Goal: Task Accomplishment & Management: Use online tool/utility

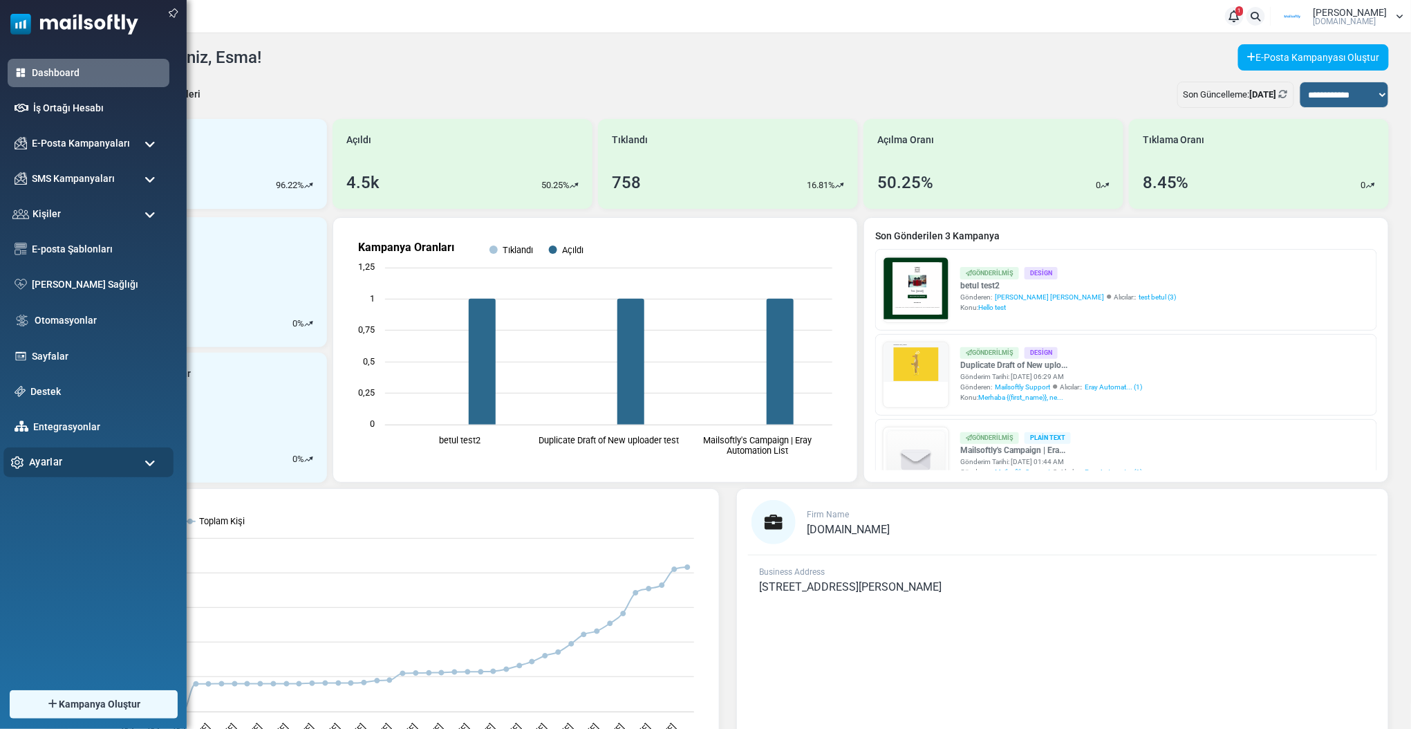
click at [74, 459] on div "Ayarlar" at bounding box center [88, 462] width 170 height 30
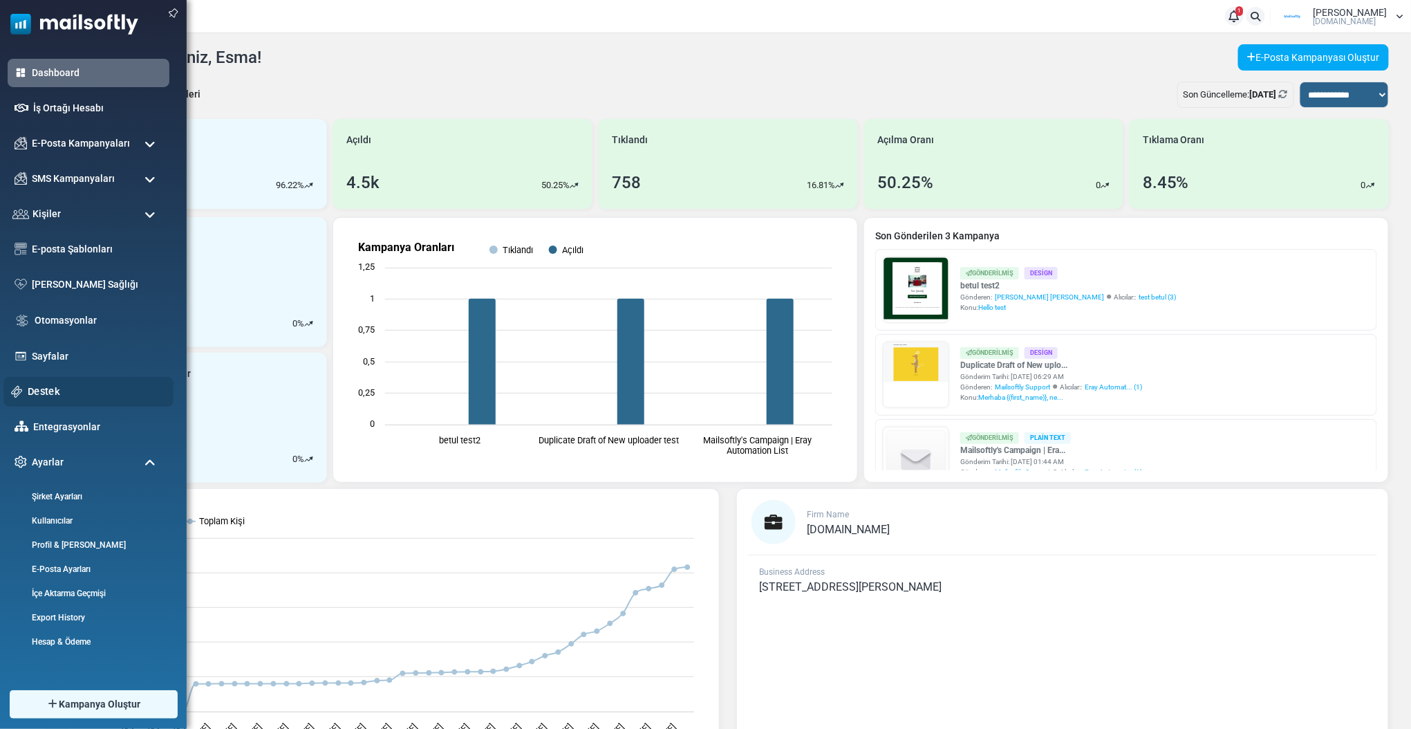
click at [53, 384] on link "Destek" at bounding box center [97, 391] width 138 height 15
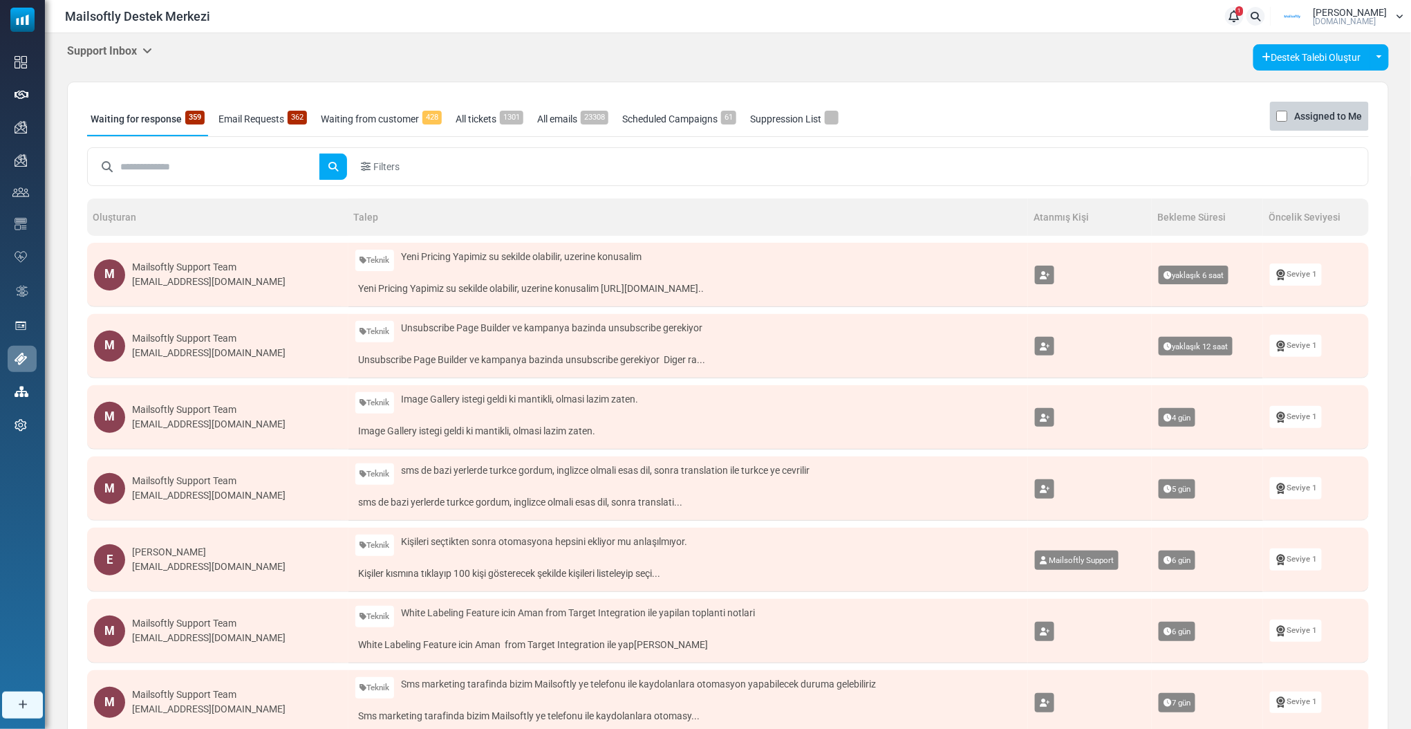
click at [106, 55] on h5 "Support Inbox" at bounding box center [109, 50] width 85 height 13
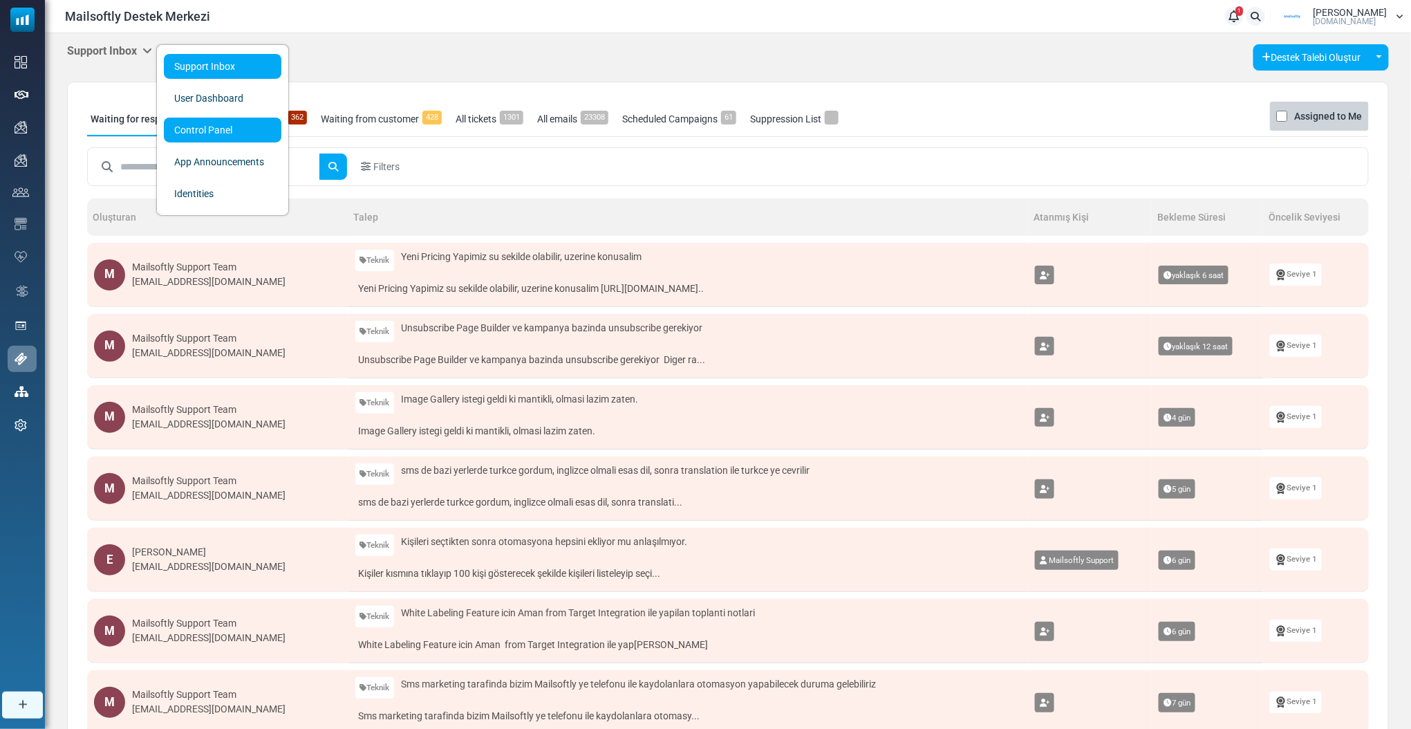
click at [184, 130] on link "Control Panel" at bounding box center [223, 130] width 118 height 25
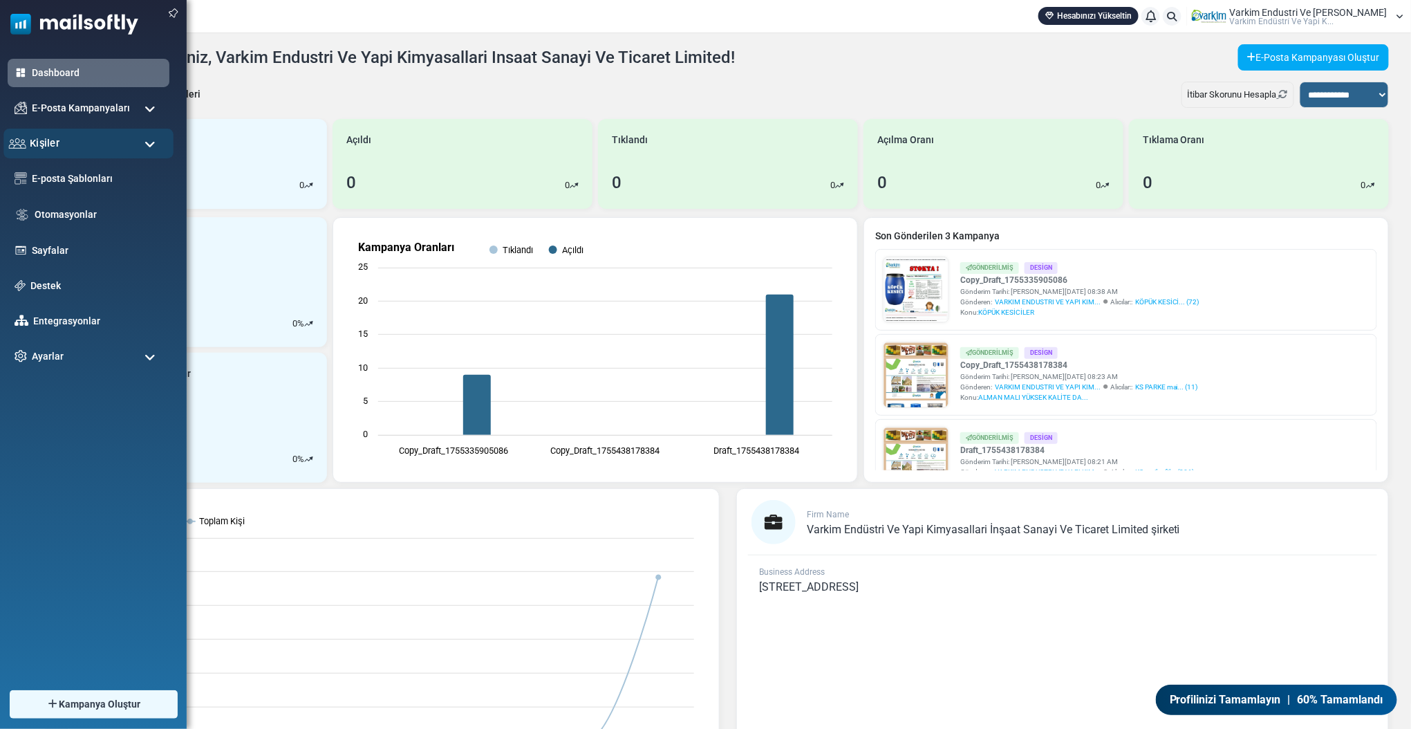
click at [46, 148] on span "Kişiler" at bounding box center [45, 143] width 30 height 15
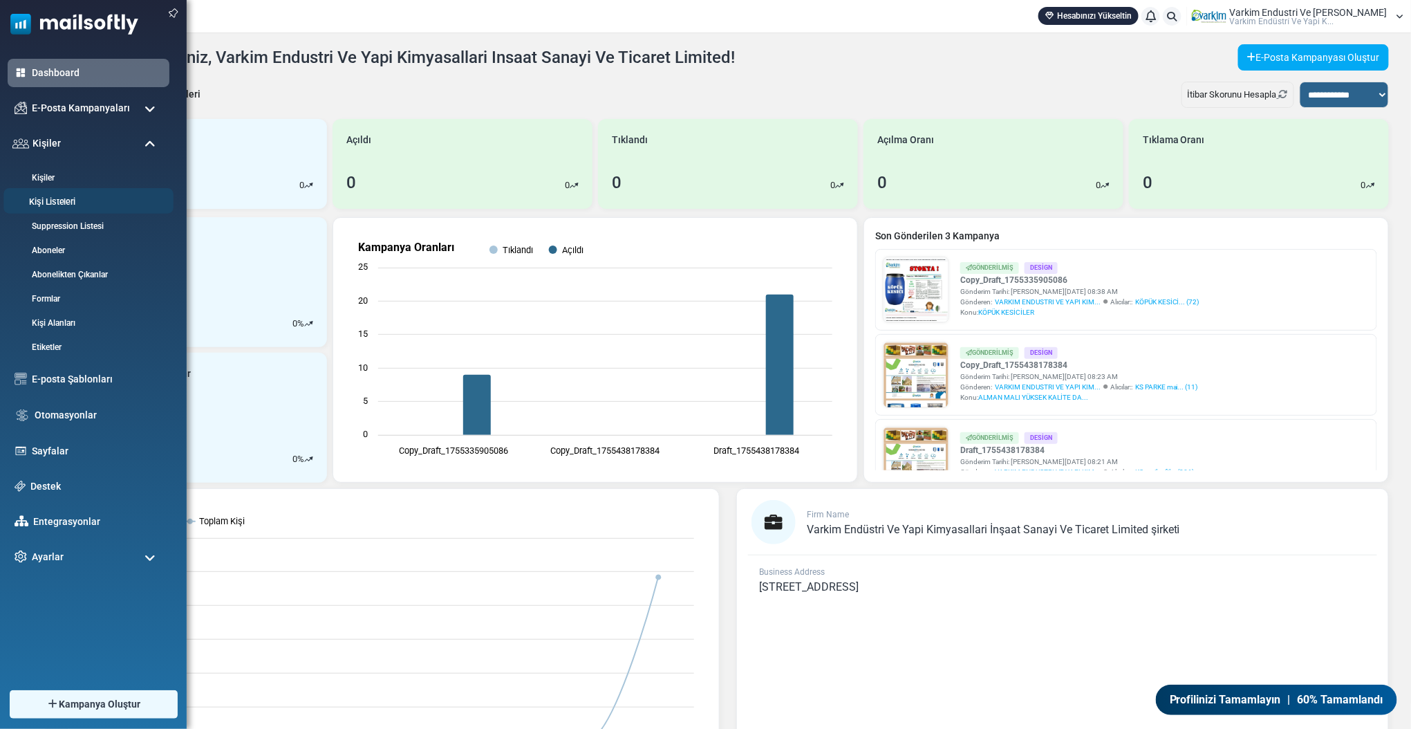
click at [79, 194] on li "Kişi Listeleri" at bounding box center [88, 201] width 170 height 26
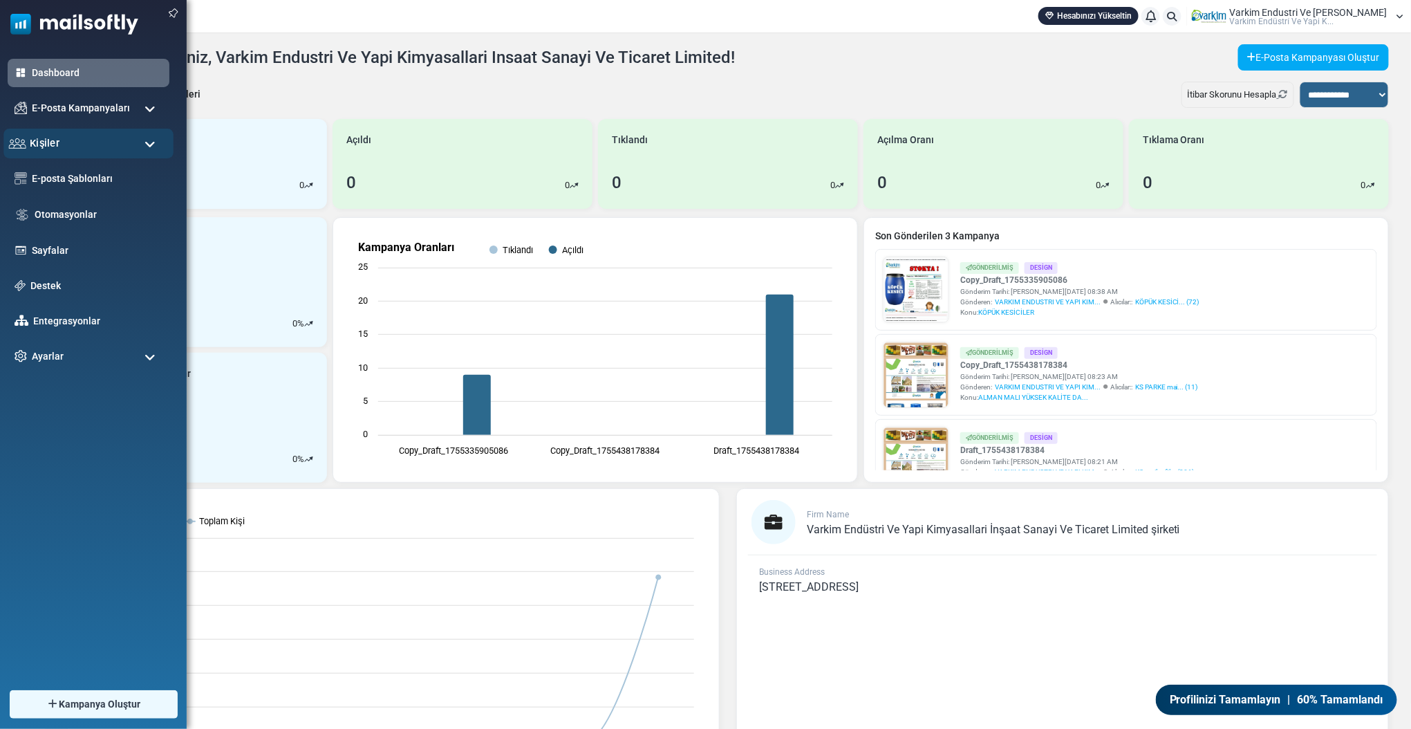
click at [59, 138] on div "Kişiler" at bounding box center [88, 144] width 170 height 30
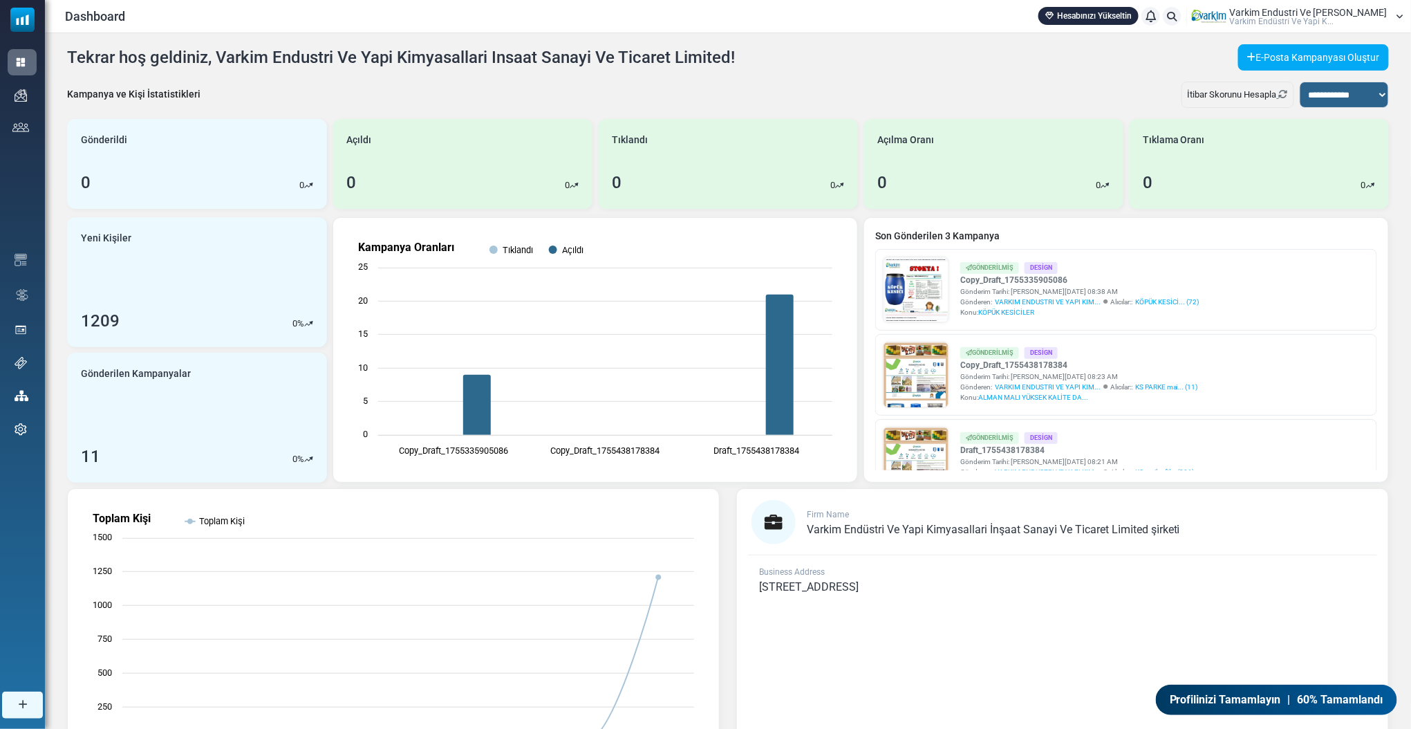
click at [0, 0] on link "Kişi Listeleri" at bounding box center [0, 0] width 0 height 0
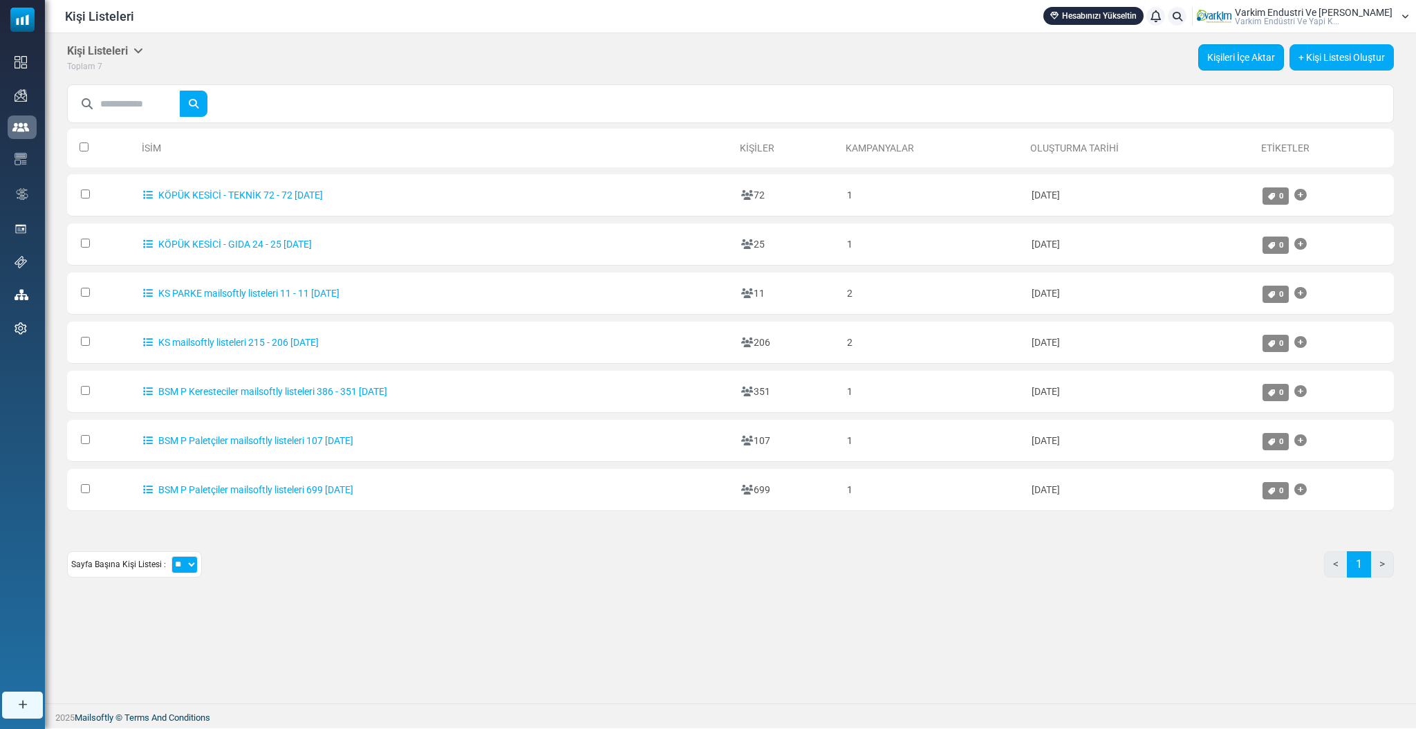
click at [1215, 60] on link "Kişileri İçe Aktar" at bounding box center [1241, 57] width 86 height 26
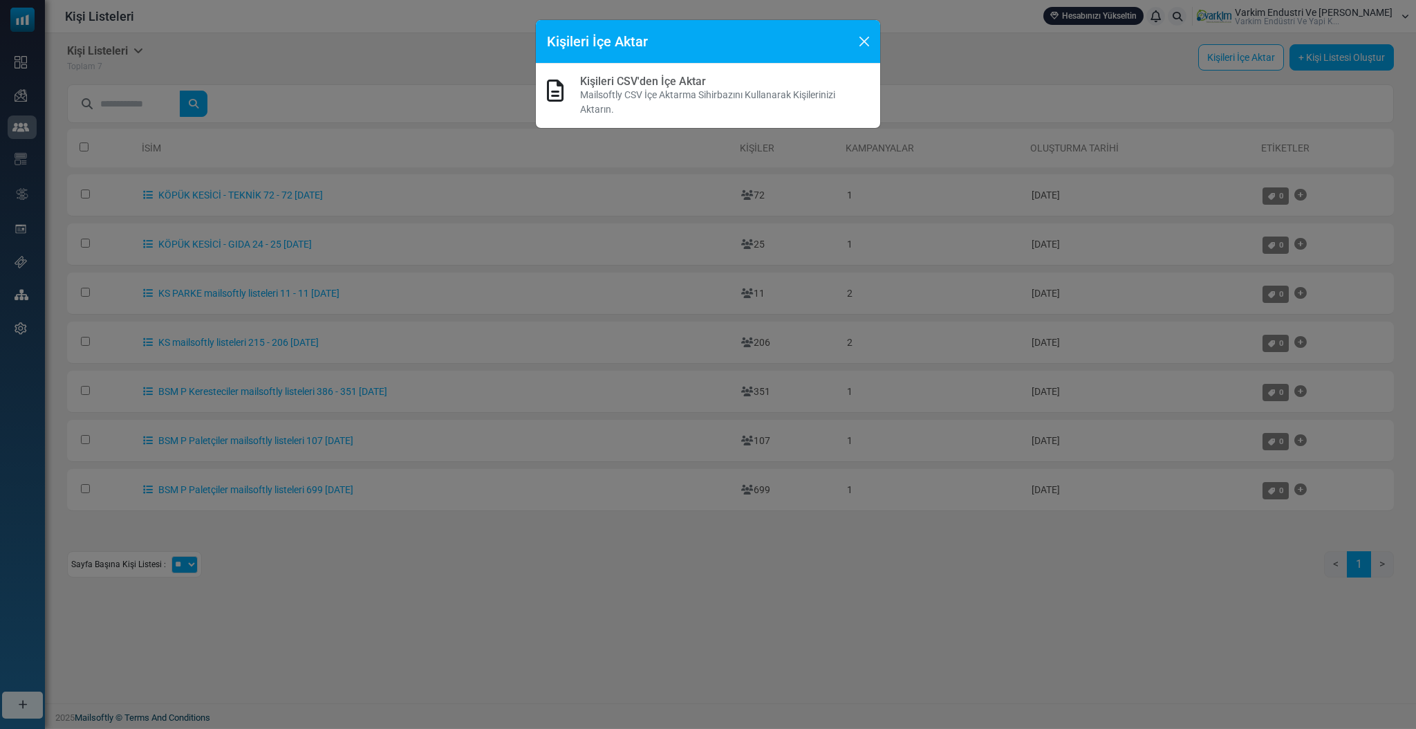
click at [628, 84] on link "Kişileri CSV'den İçe Aktar" at bounding box center [643, 81] width 126 height 13
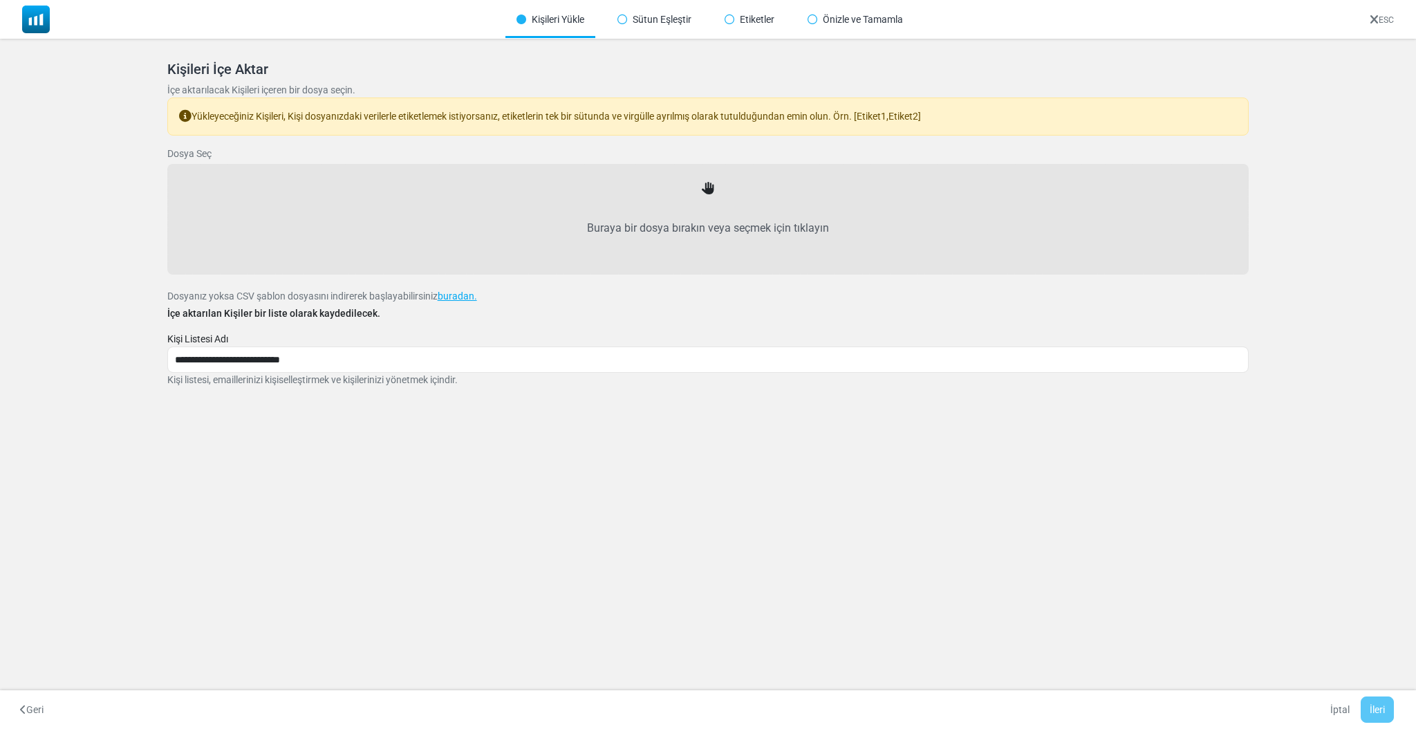
click at [586, 217] on label "Buraya bir dosya bırakın veya seçmek için tıklayın" at bounding box center [709, 228] width 1052 height 61
click at [0, 0] on input "Buraya bir dosya bırakın veya seçmek için tıklayın" at bounding box center [0, 0] width 0 height 0
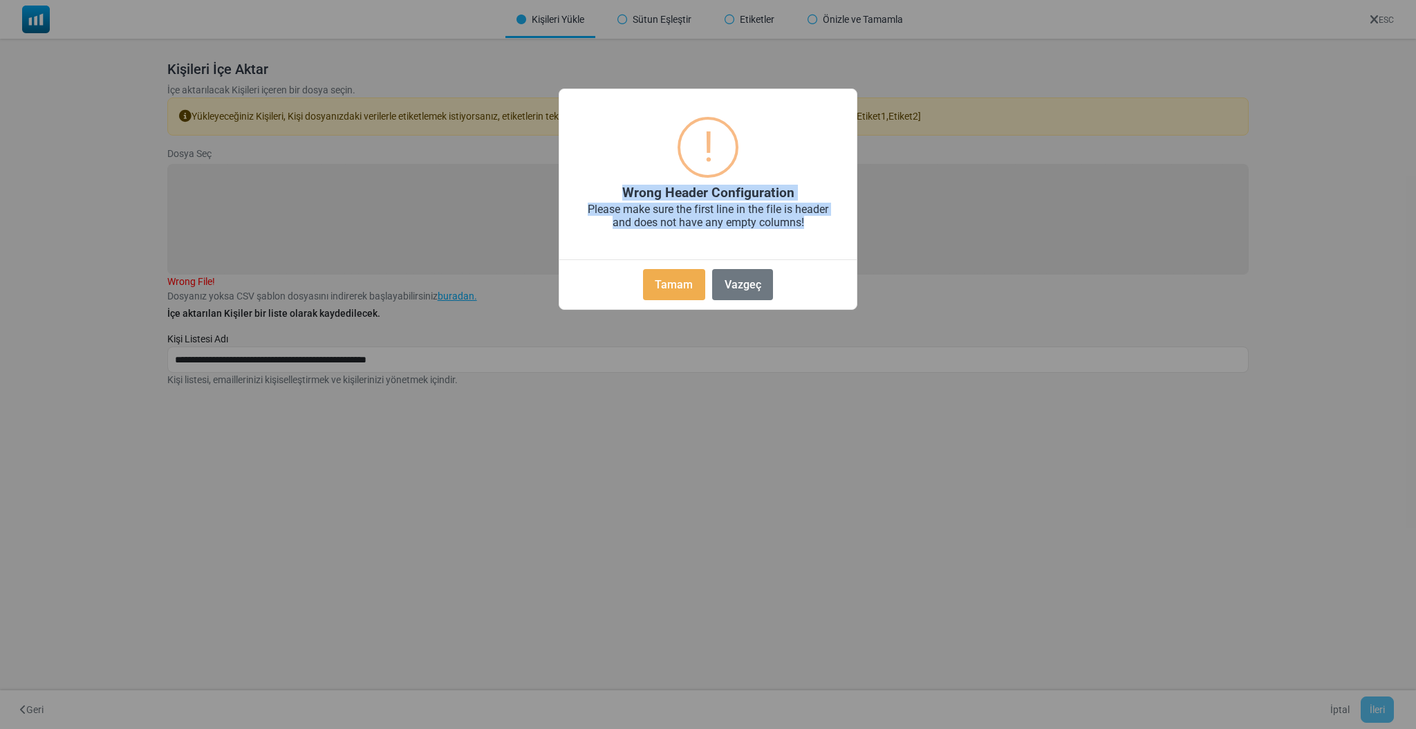
drag, startPoint x: 814, startPoint y: 222, endPoint x: 567, endPoint y: 172, distance: 252.5
click at [567, 172] on div "× ! Wrong Header Configuration Please make sure the first line in the file is h…" at bounding box center [708, 198] width 299 height 221
copy div "Wrong Header Configuration Please make sure the first line in the file is heade…"
click at [734, 293] on button "Vazgeç" at bounding box center [742, 284] width 61 height 31
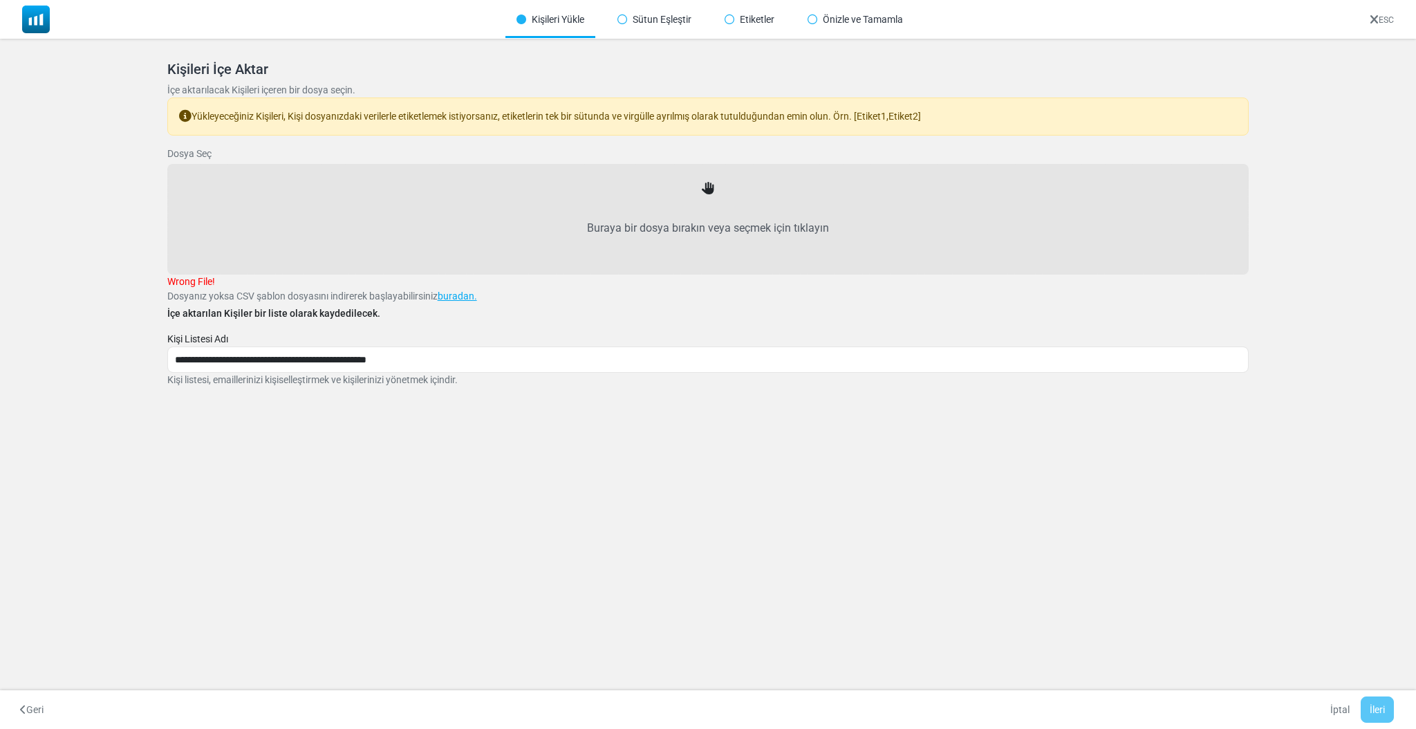
click at [404, 236] on label "Buraya bir dosya bırakın veya seçmek için tıklayın" at bounding box center [709, 228] width 1052 height 61
click at [0, 0] on input "Buraya bir dosya bırakın veya seçmek için tıklayın" at bounding box center [0, 0] width 0 height 0
type input "**********"
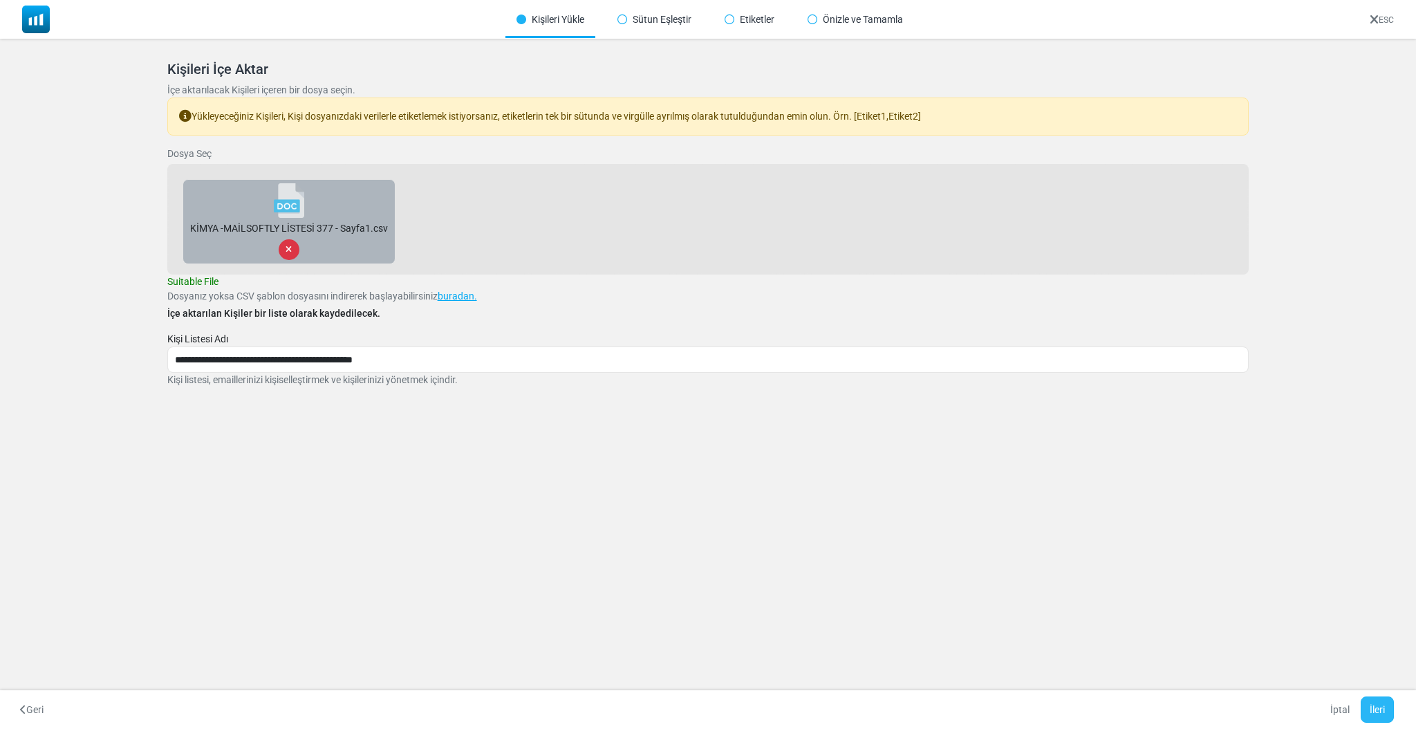
click at [1374, 707] on button "İleri" at bounding box center [1377, 709] width 33 height 26
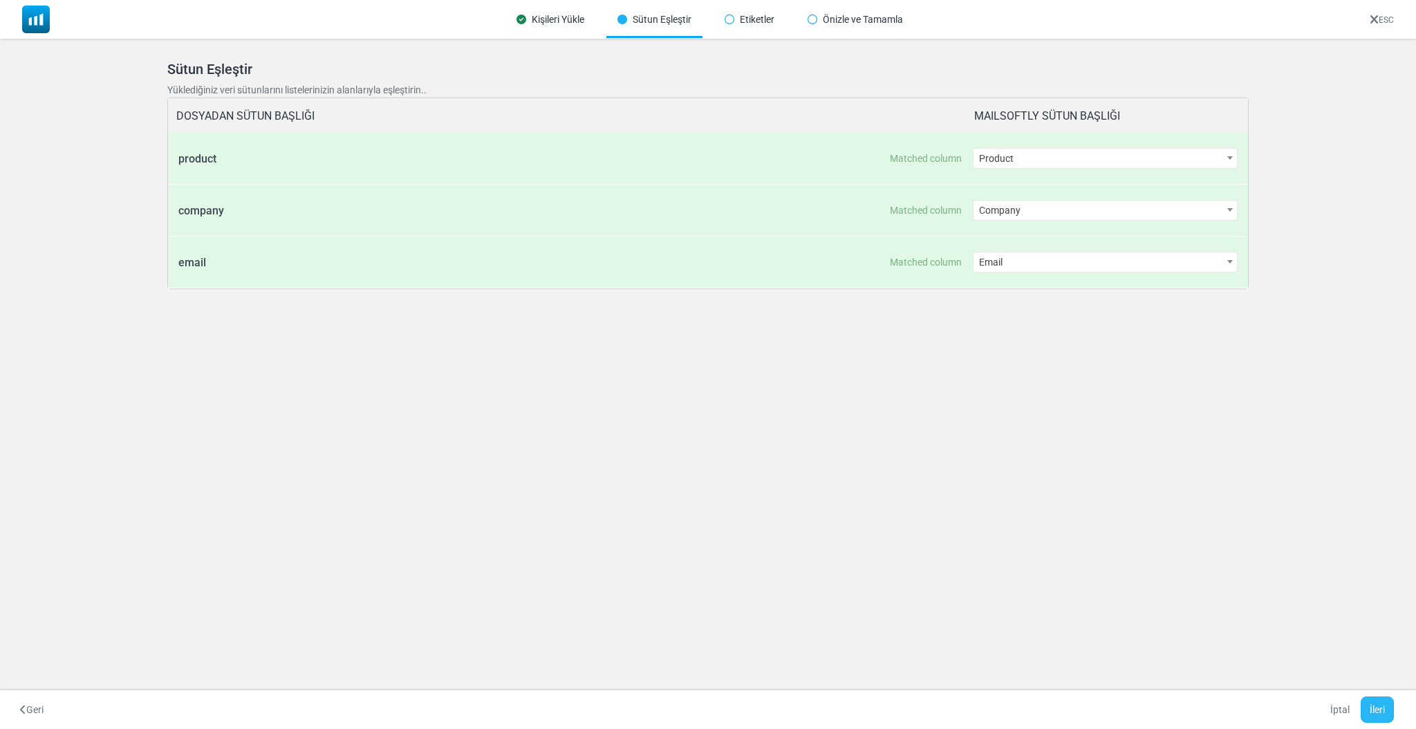
click at [1381, 709] on button "İleri" at bounding box center [1377, 709] width 33 height 26
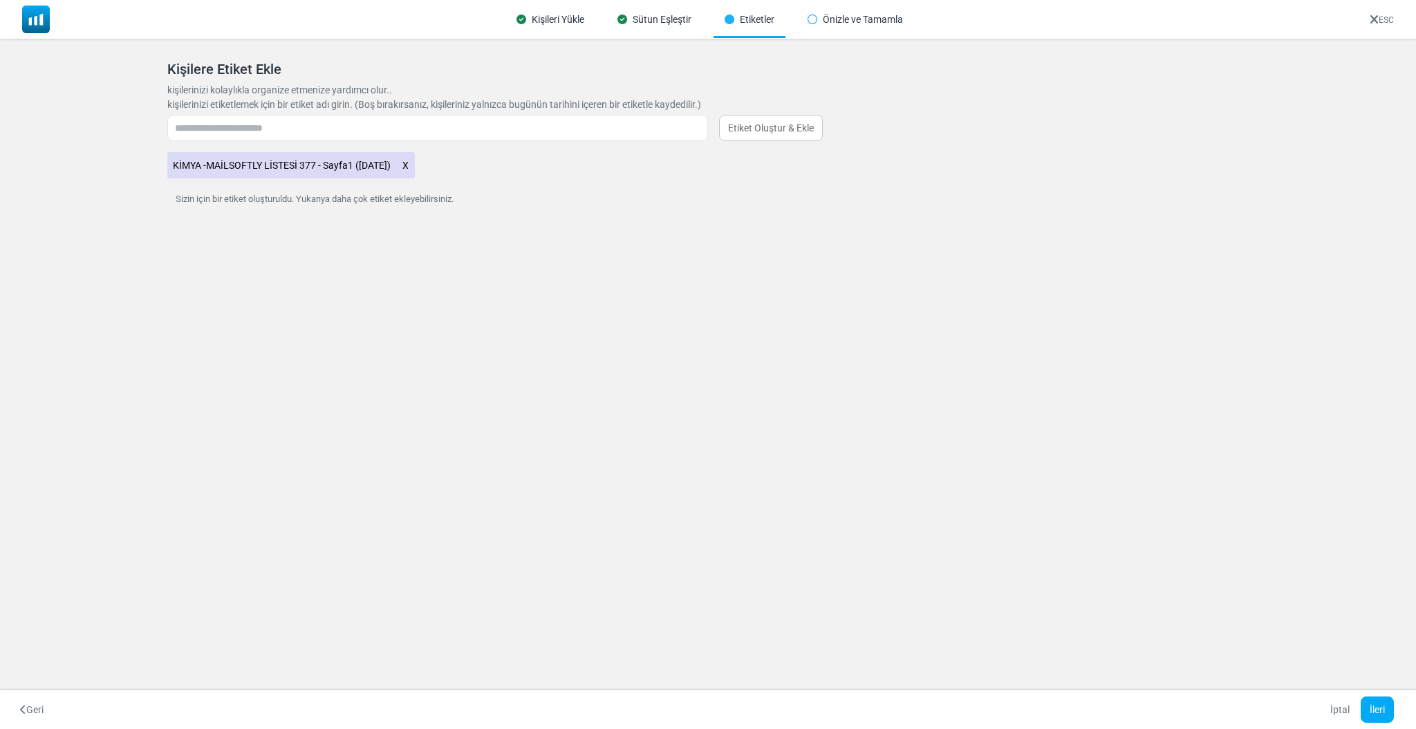
click at [409, 163] on icon at bounding box center [406, 165] width 8 height 18
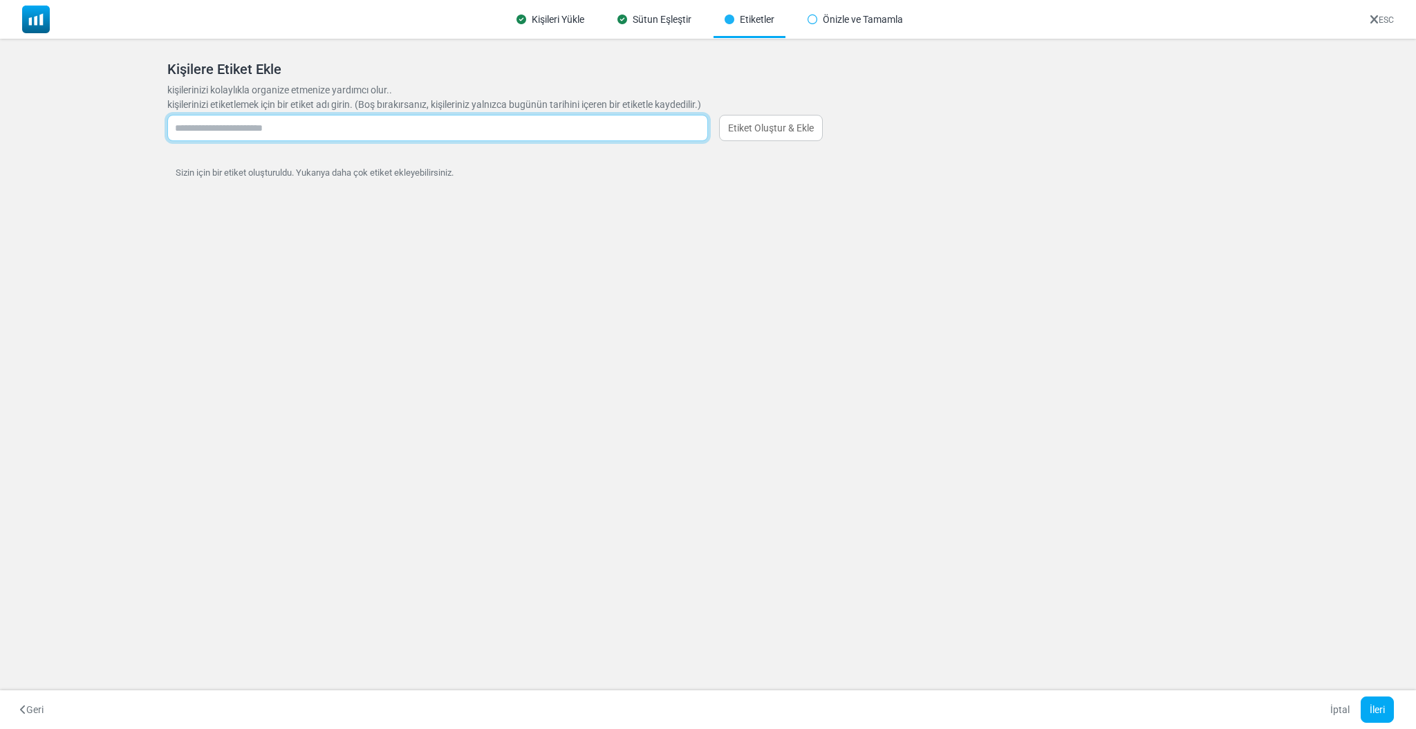
click at [230, 118] on input "text" at bounding box center [437, 128] width 541 height 26
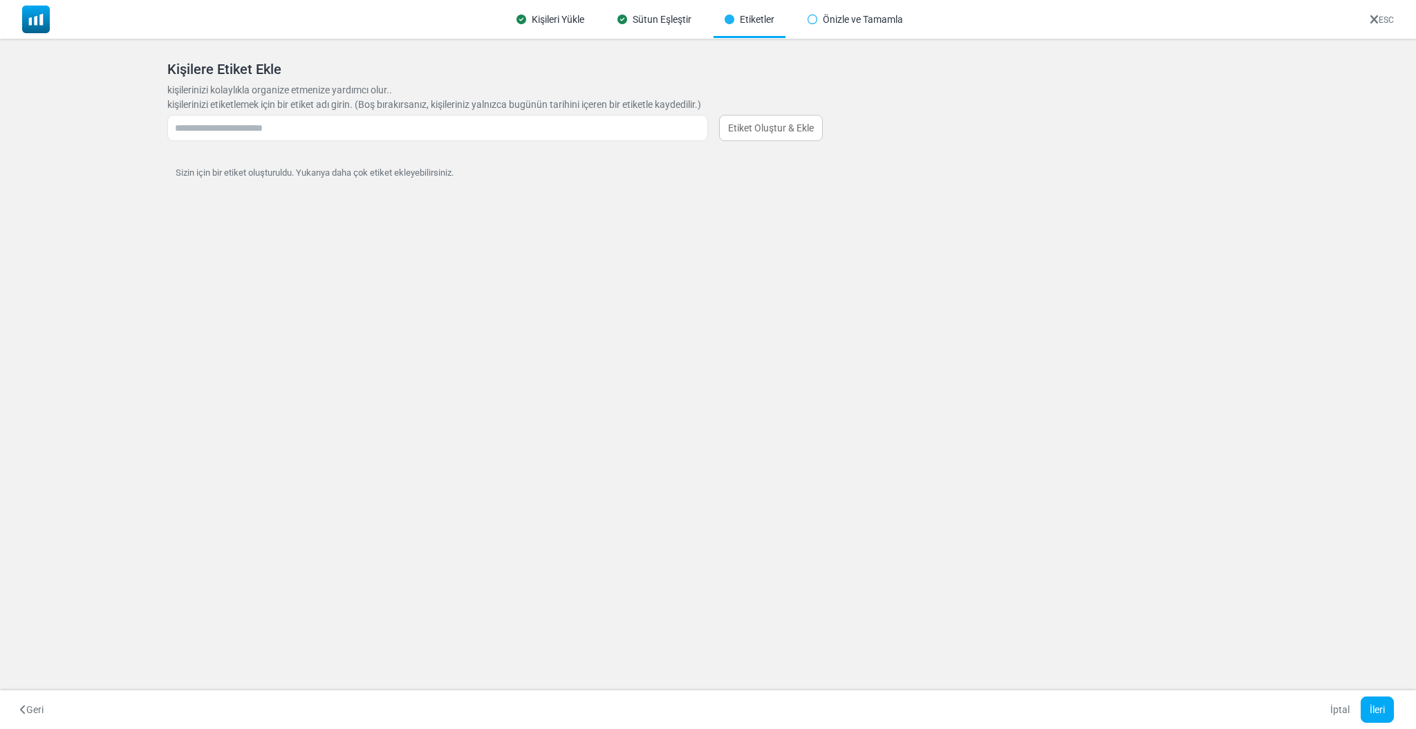
click at [591, 335] on div "Kişileri Yükle Sütun Eşleştir Etiketler Önizle ve [GEOGRAPHIC_DATA] ESC Kişiler…" at bounding box center [708, 364] width 1416 height 729
